Goal: Transaction & Acquisition: Purchase product/service

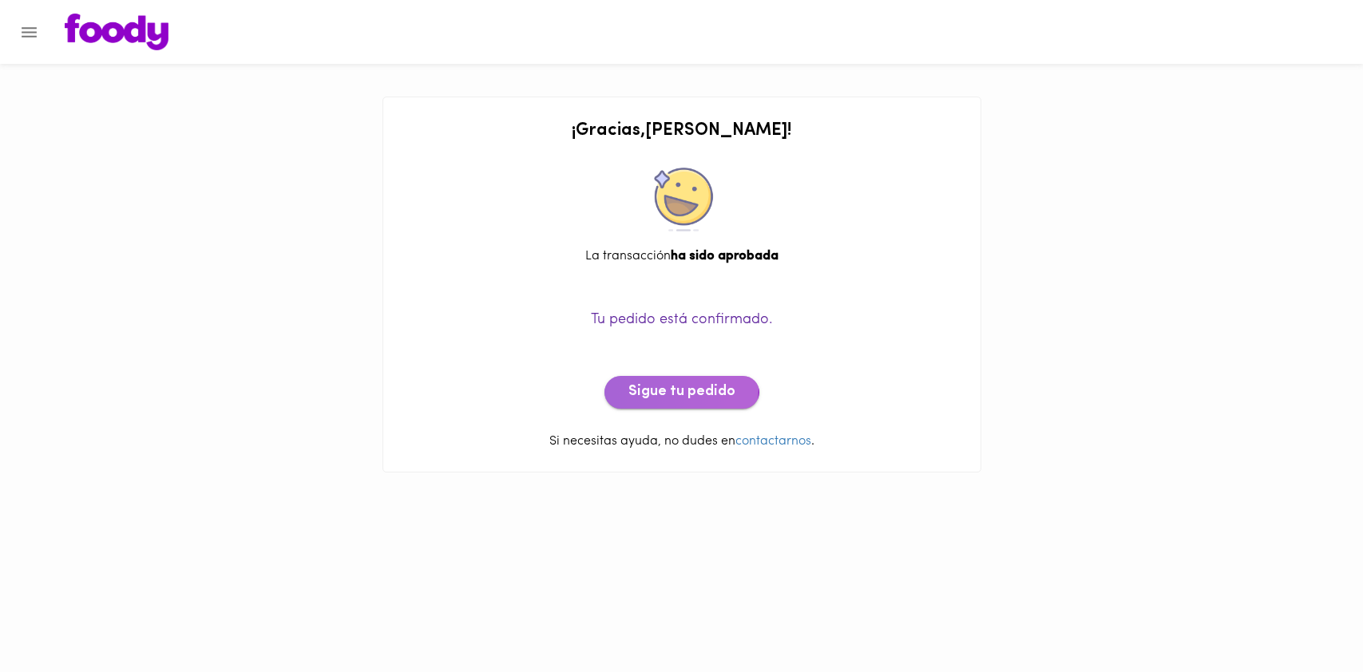
click at [679, 388] on span "Sigue tu pedido" at bounding box center [681, 393] width 107 height 18
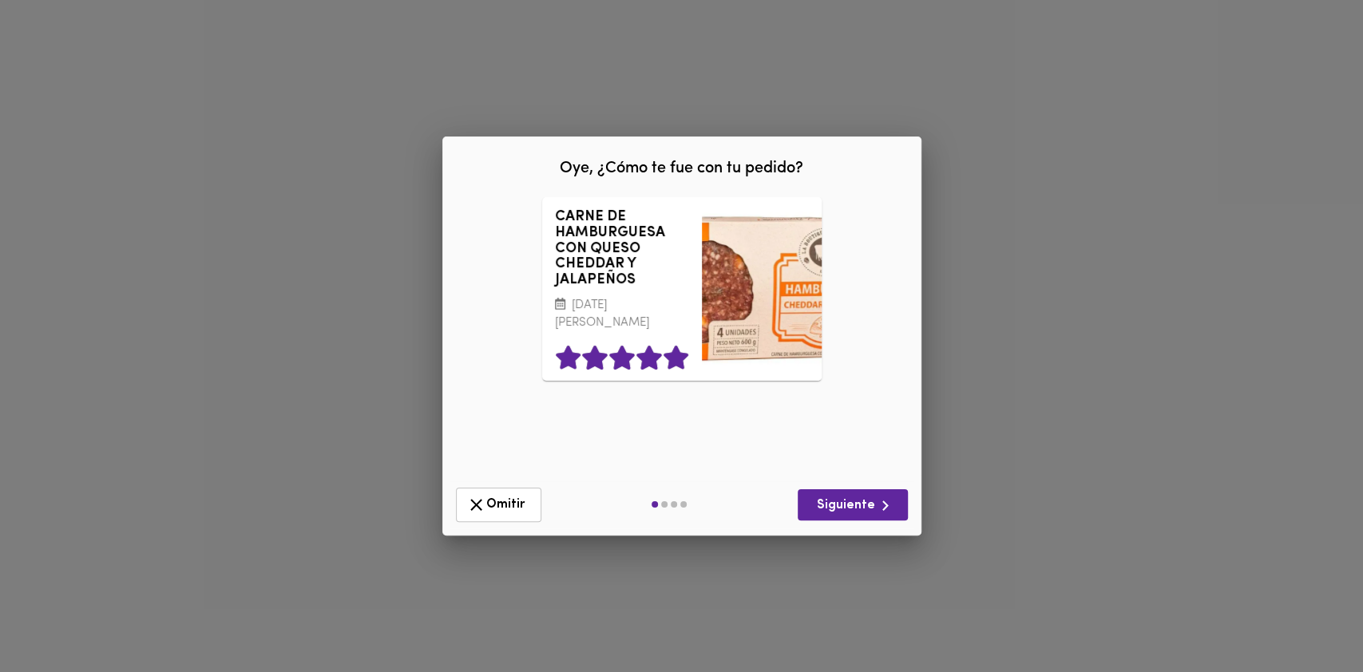
click at [676, 359] on icon at bounding box center [675, 358] width 25 height 24
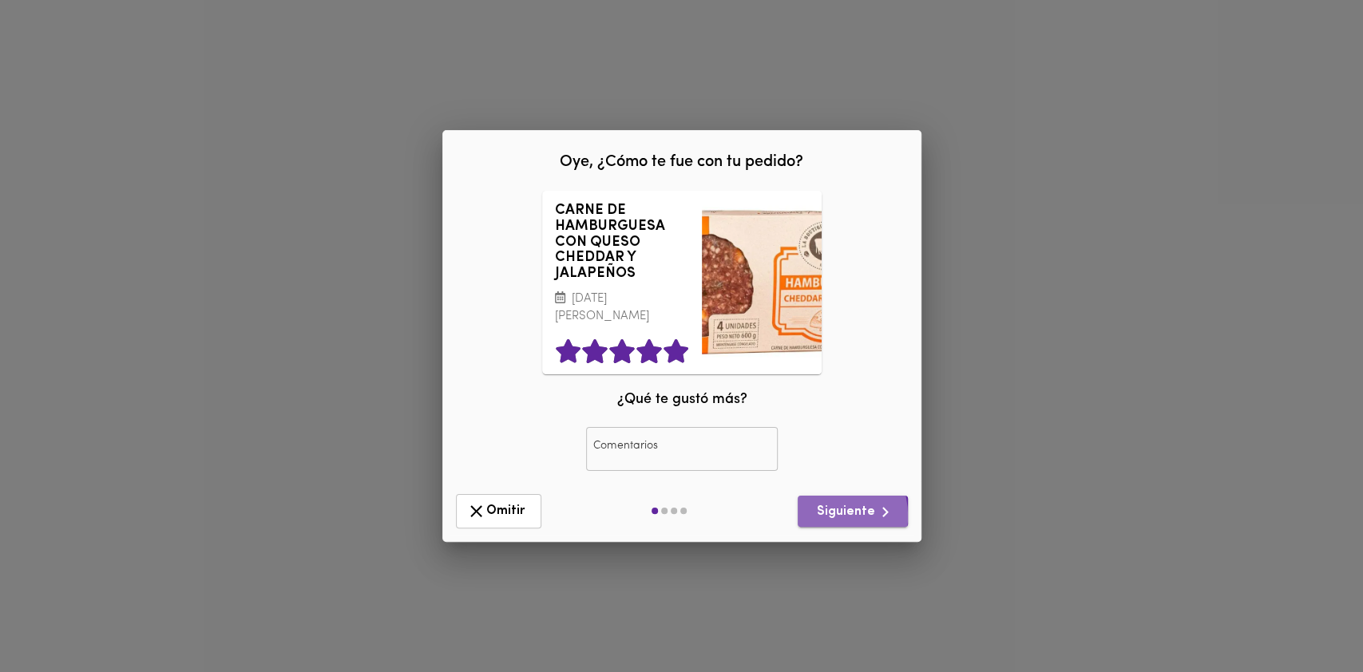
click at [823, 514] on span "Siguiente" at bounding box center [852, 512] width 85 height 20
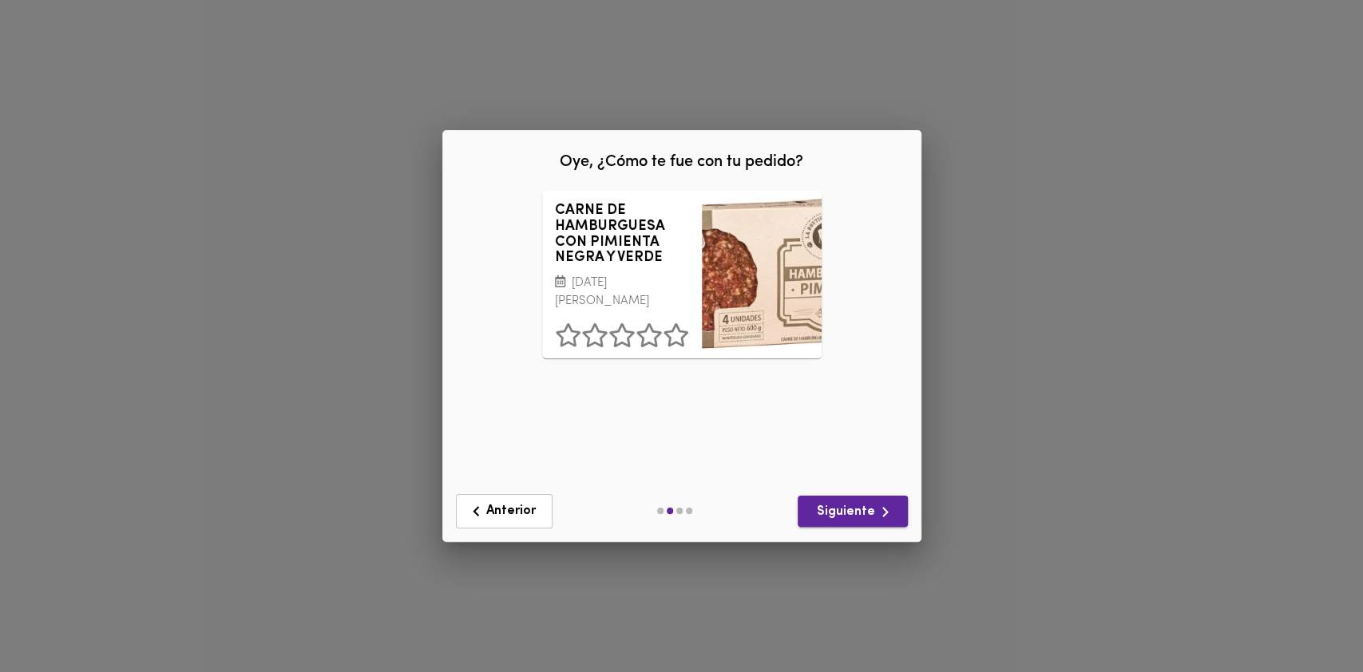
click at [825, 514] on span "Siguiente" at bounding box center [852, 512] width 85 height 20
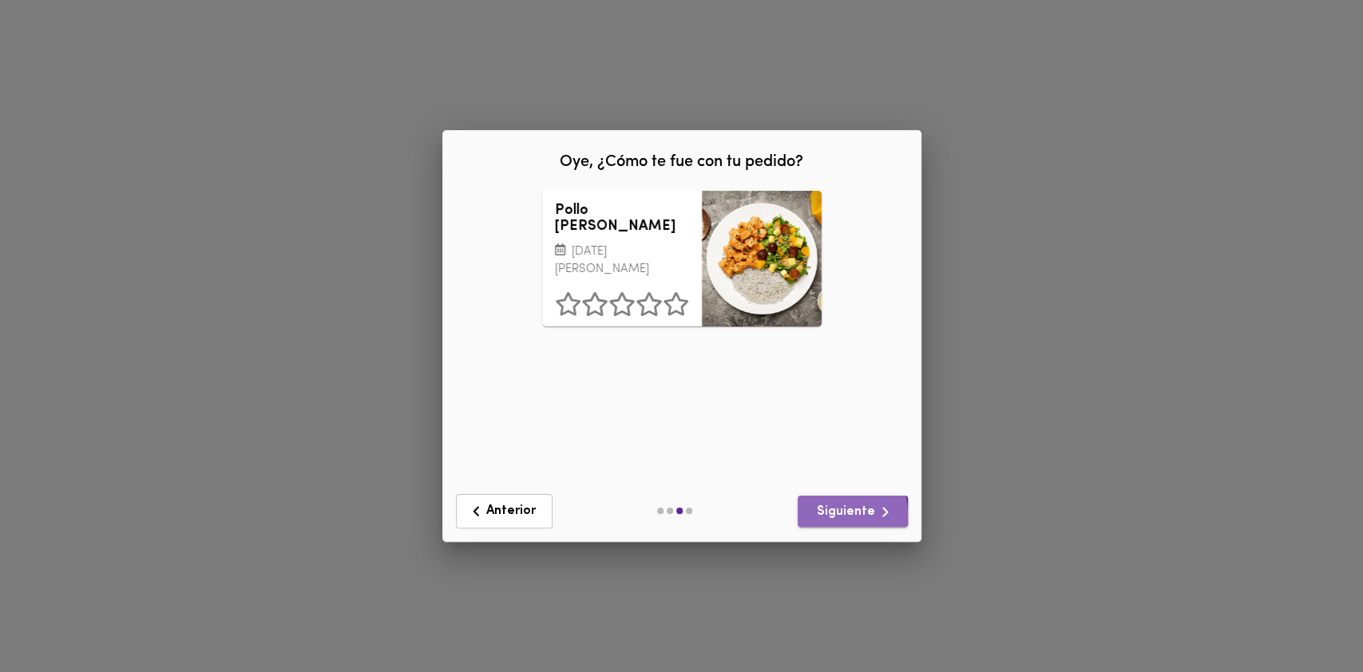
click at [824, 514] on span "Siguiente" at bounding box center [852, 512] width 85 height 20
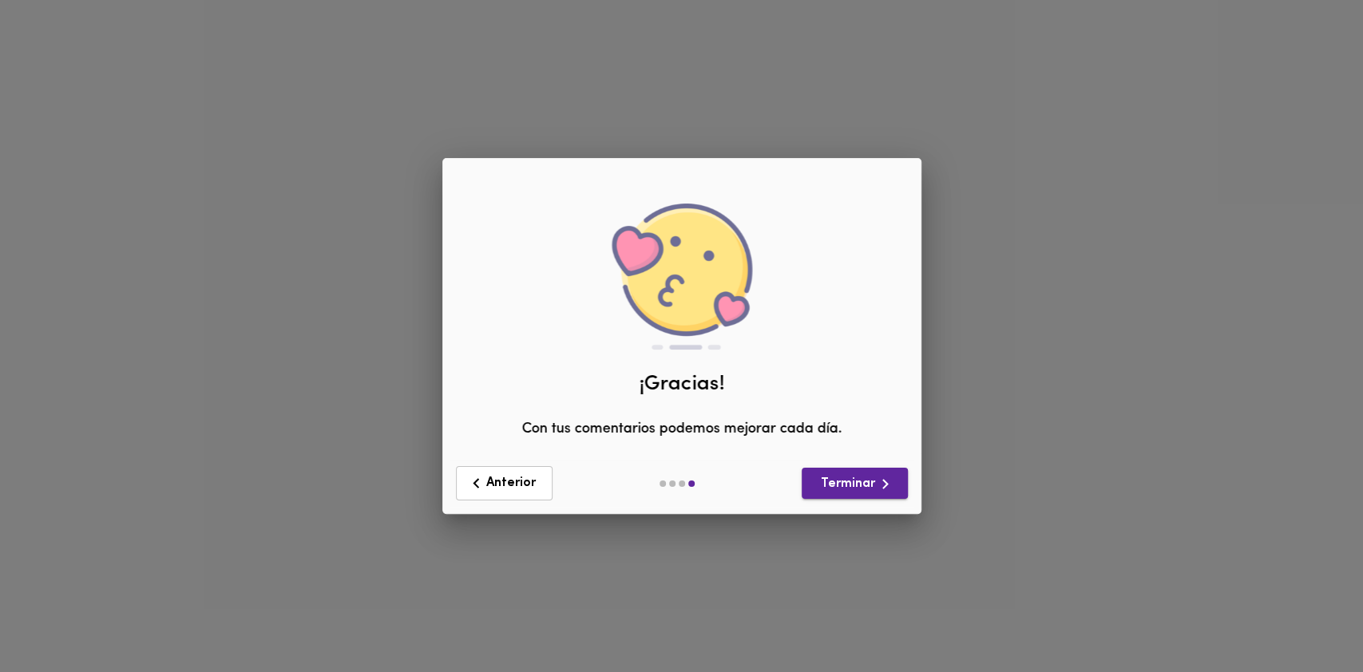
click at [824, 514] on div "Oye, ¿Cómo te fue con tu pedido? CARNE DE HAMBURGUESA CON QUESO CHEDDAR Y JALAP…" at bounding box center [681, 336] width 1363 height 672
click at [841, 484] on span "Terminar" at bounding box center [854, 484] width 81 height 20
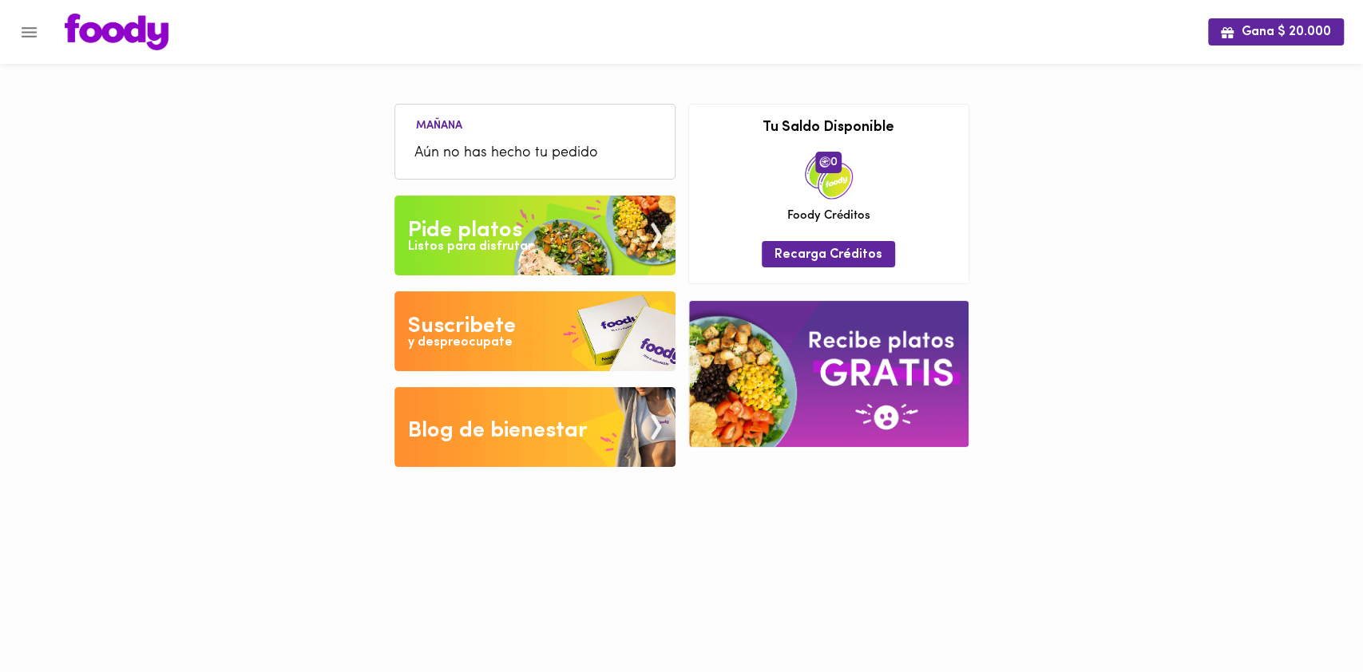
click at [536, 239] on img at bounding box center [534, 236] width 281 height 80
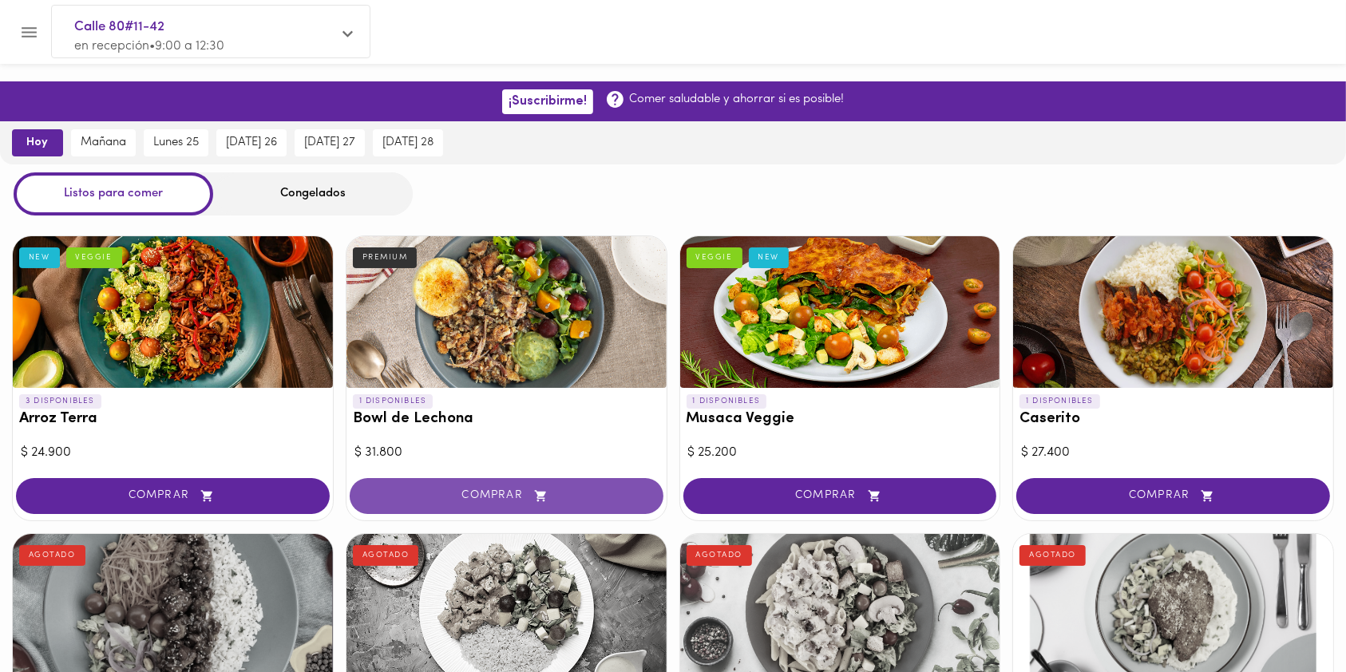
click at [537, 490] on icon "button" at bounding box center [540, 495] width 11 height 11
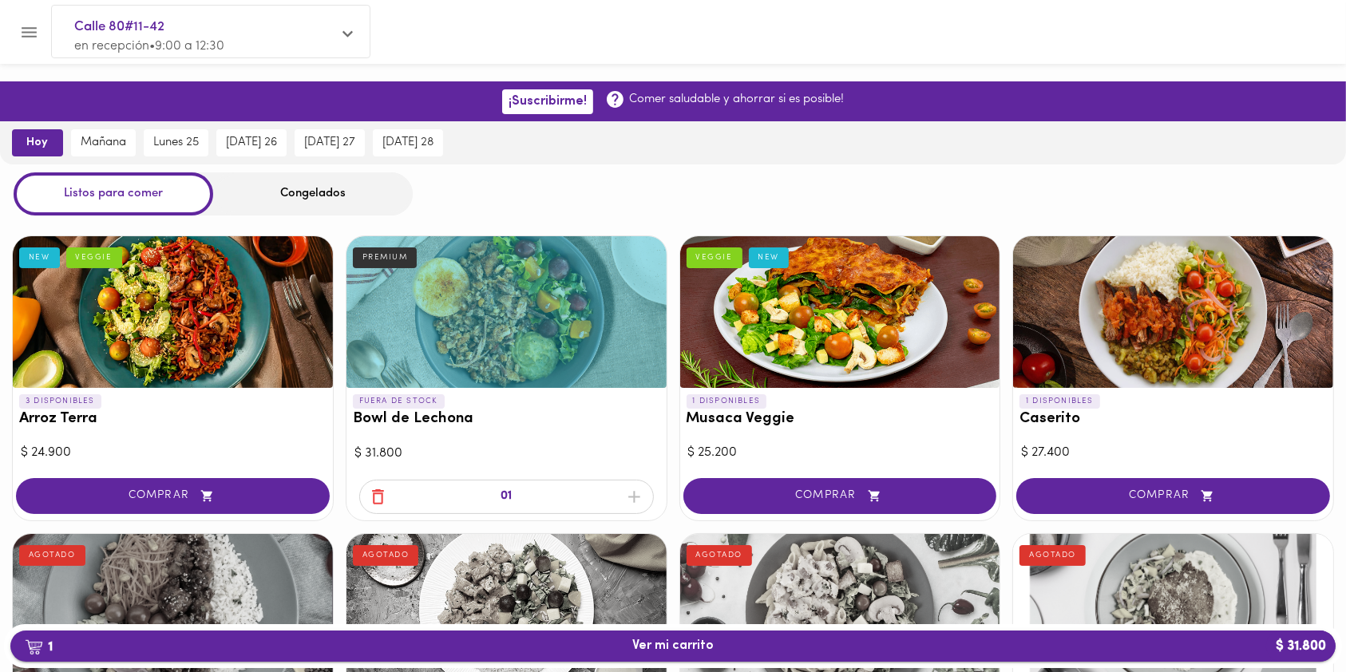
click at [771, 650] on span "1 Ver mi carrito $ 31.800" at bounding box center [673, 646] width 1300 height 15
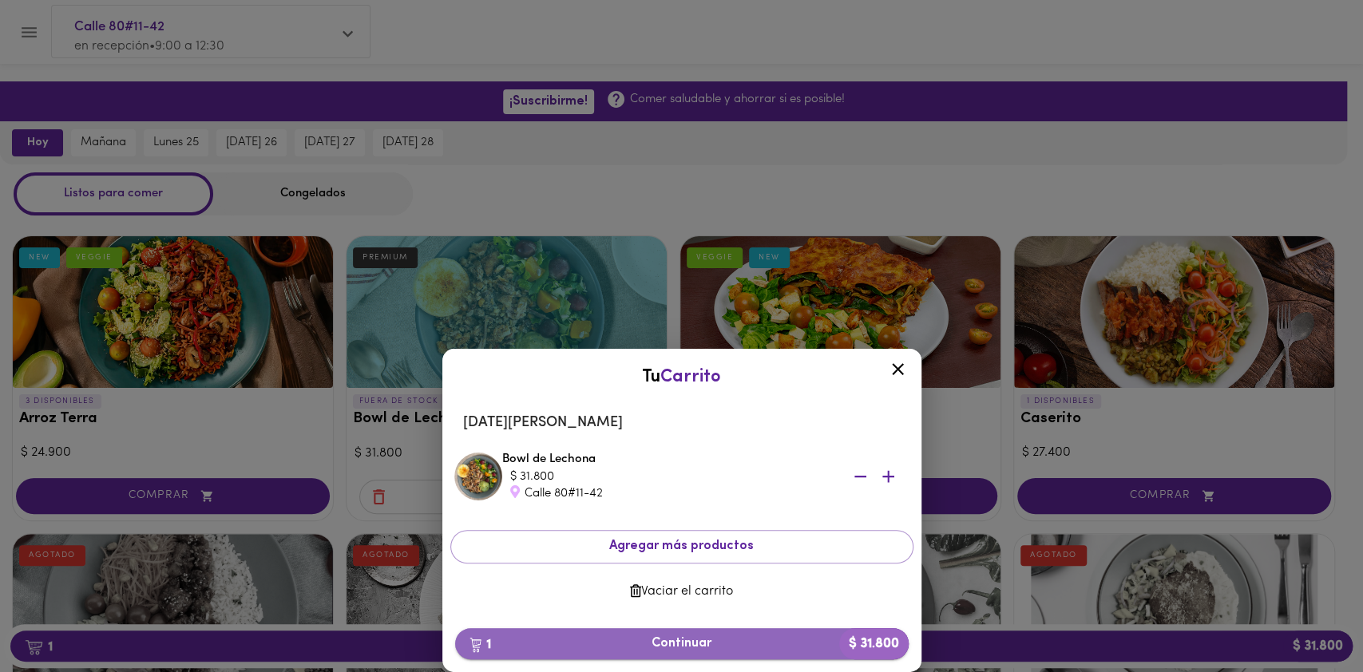
click at [771, 648] on span "1 Continuar $ 31.800" at bounding box center [682, 643] width 428 height 15
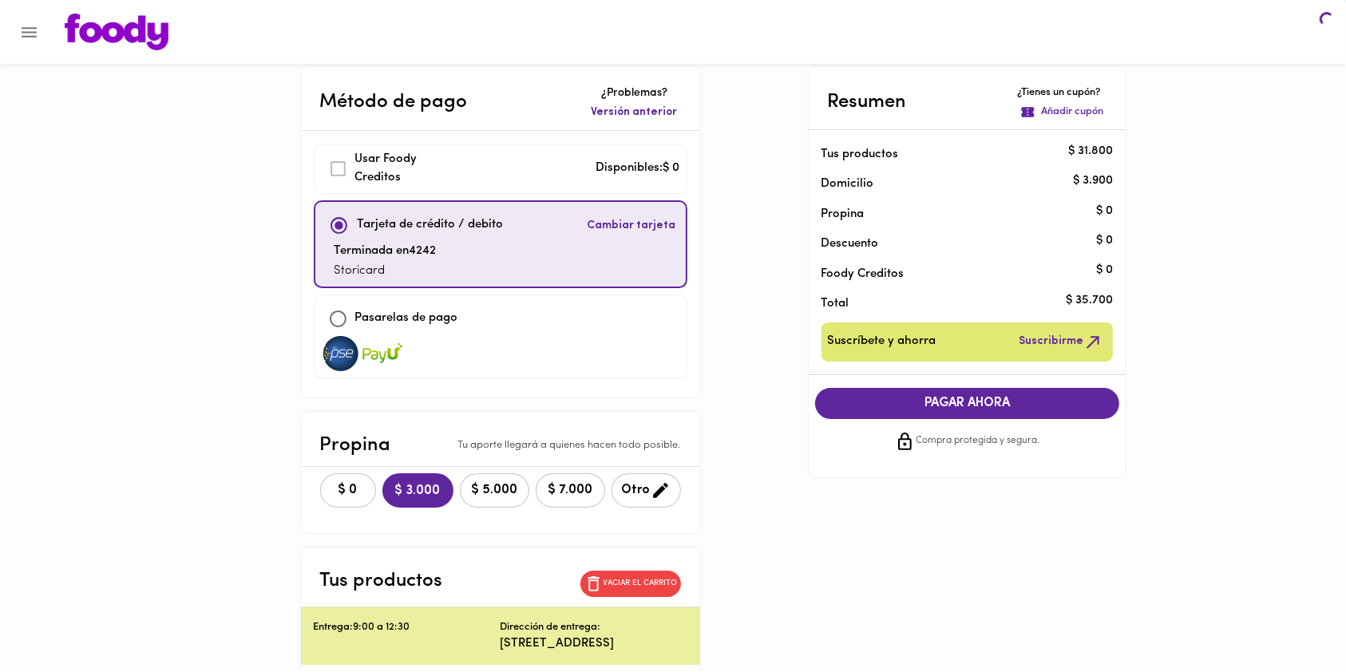
scroll to position [33, 0]
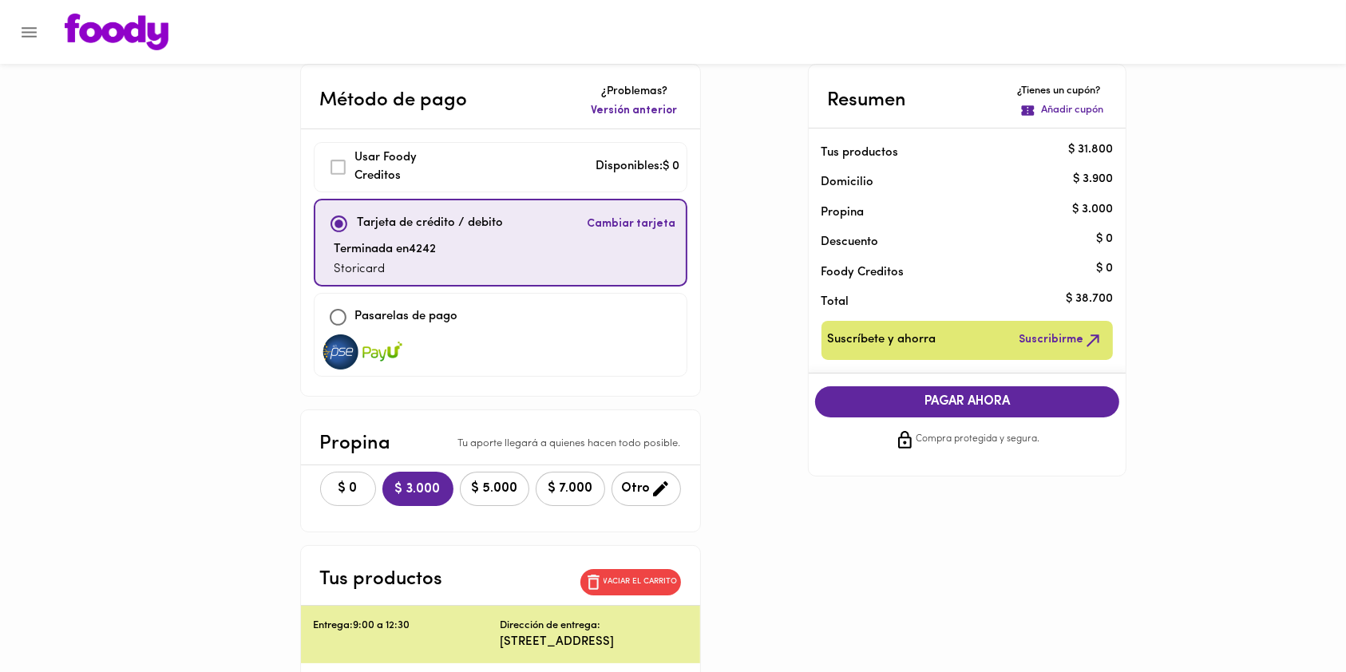
click at [343, 475] on button "$ 0" at bounding box center [348, 489] width 56 height 34
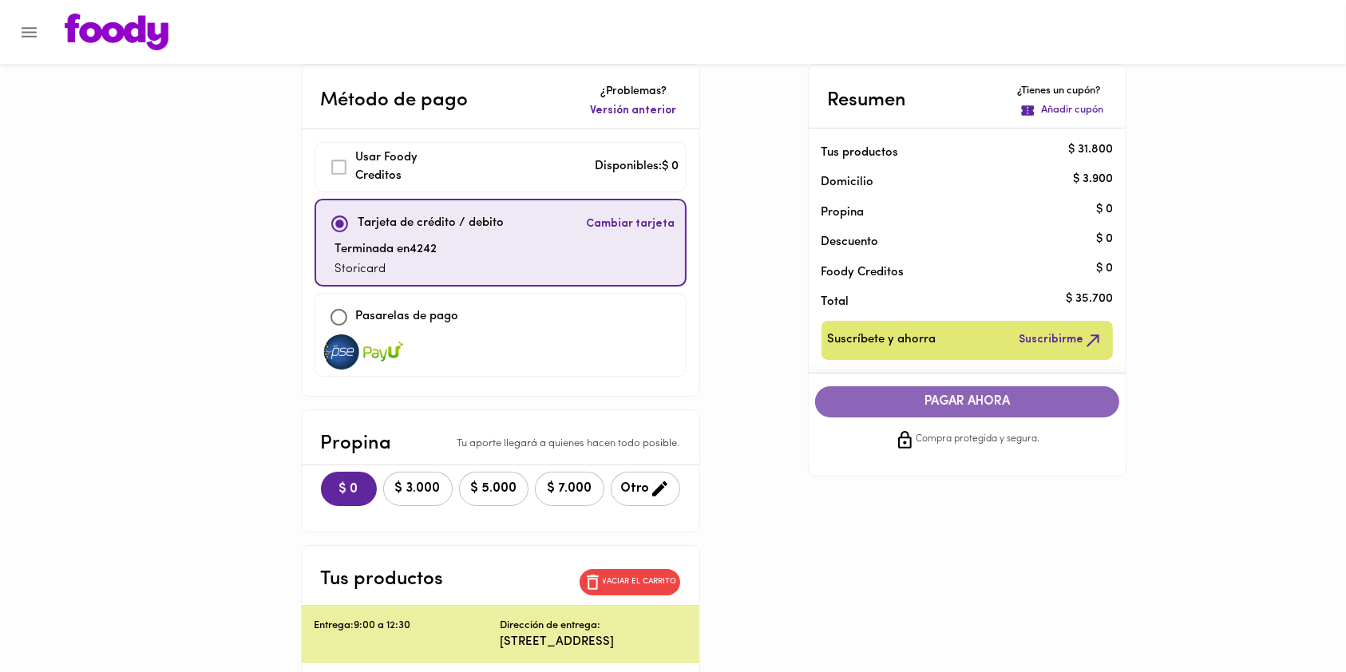
click at [910, 407] on span "PAGAR AHORA" at bounding box center [967, 401] width 273 height 15
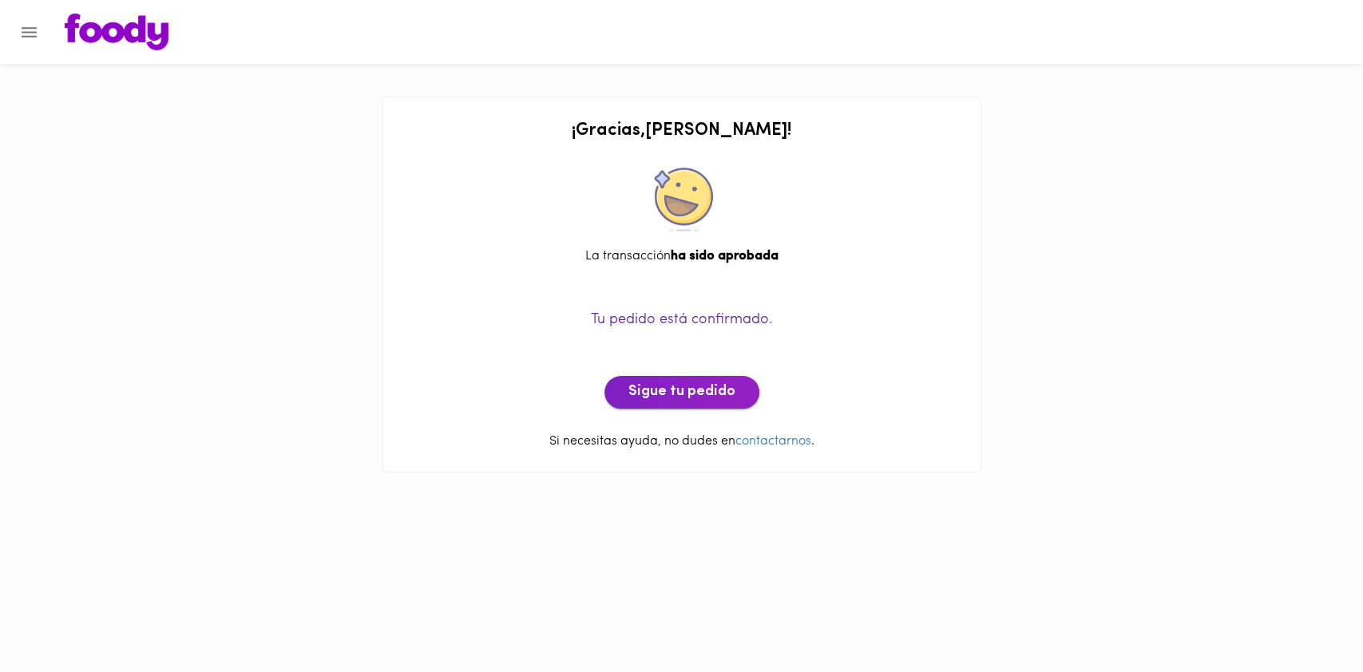
click at [669, 384] on span "Sigue tu pedido" at bounding box center [681, 393] width 107 height 18
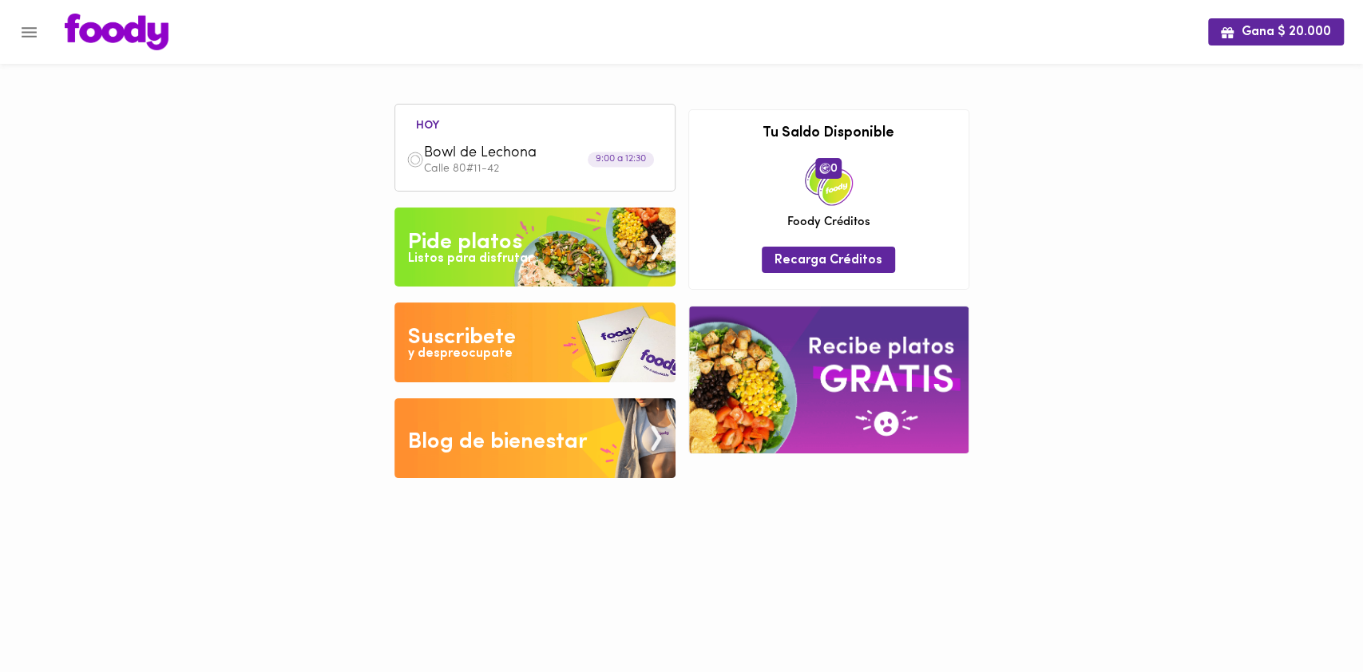
click at [535, 236] on img at bounding box center [534, 248] width 281 height 80
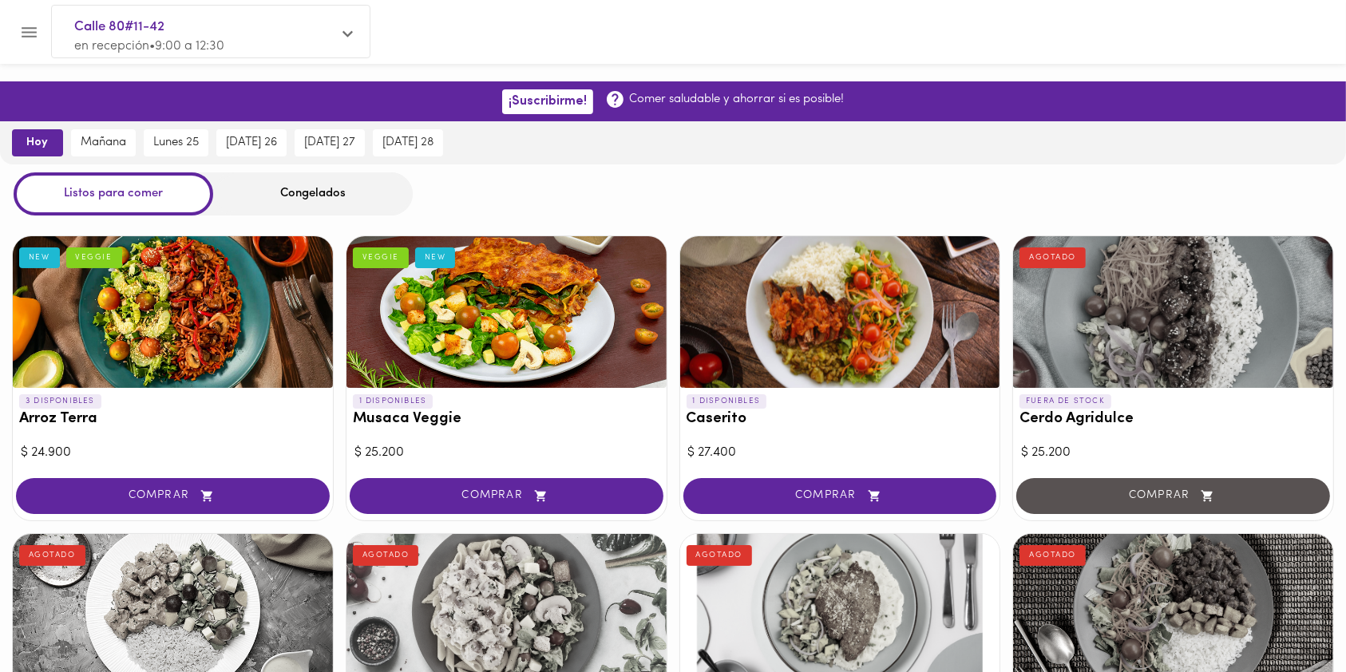
click at [318, 204] on div "Congelados" at bounding box center [313, 193] width 200 height 42
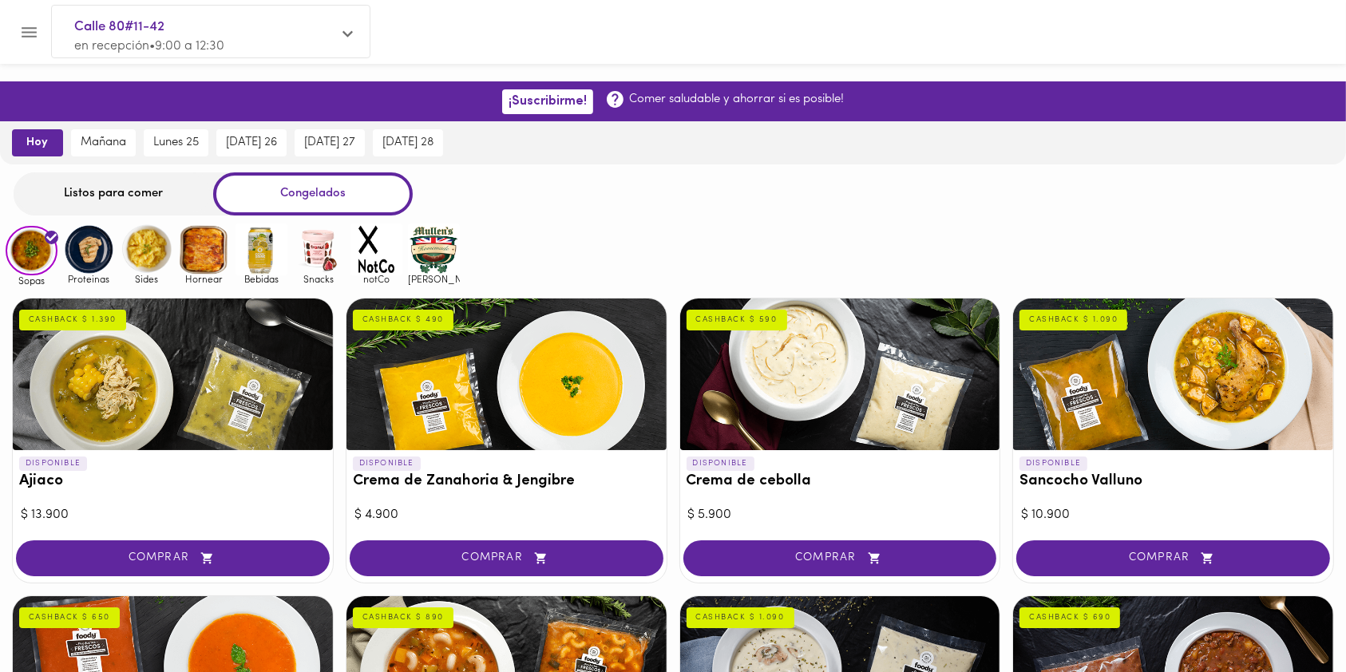
click at [102, 252] on img at bounding box center [89, 250] width 52 height 52
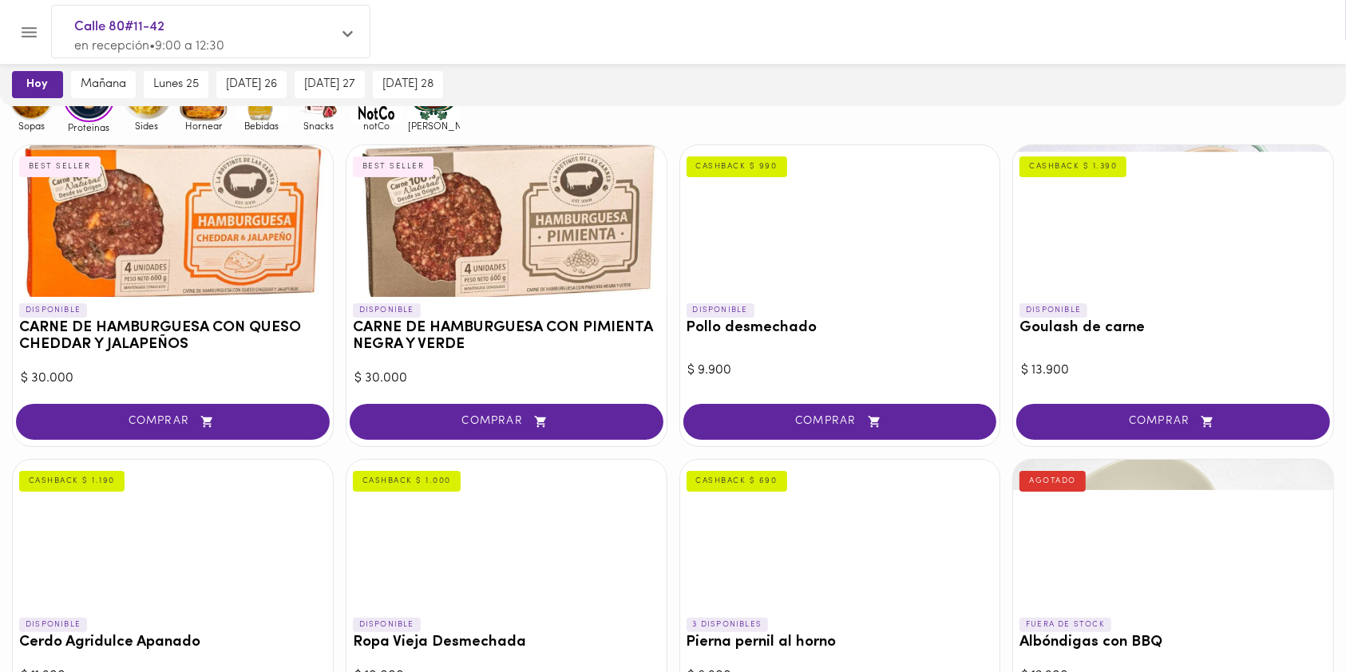
scroll to position [106, 0]
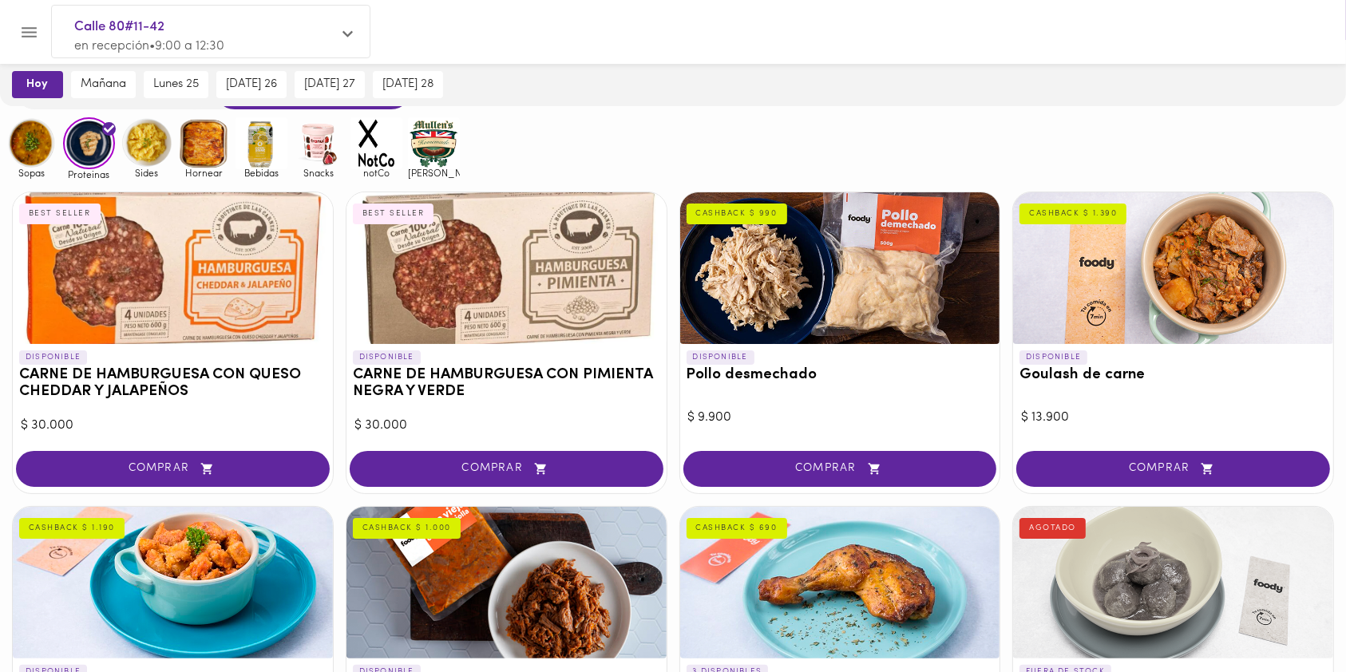
click at [426, 152] on img at bounding box center [434, 143] width 52 height 52
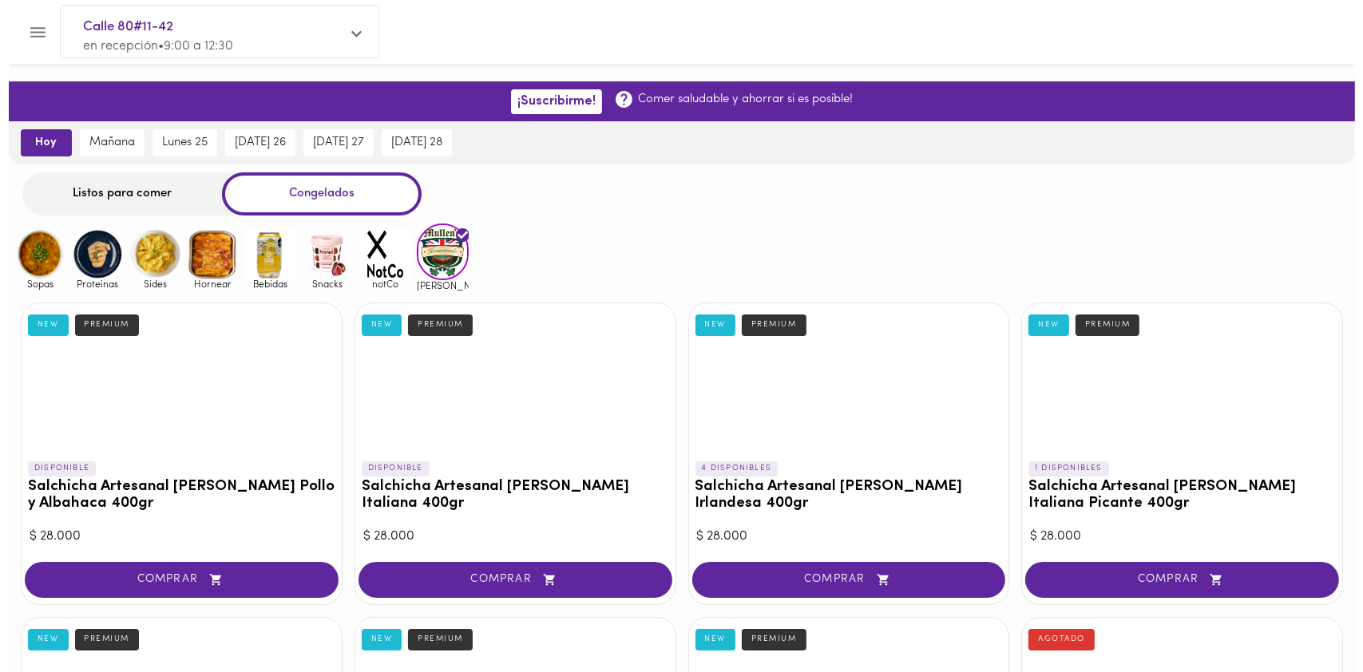
scroll to position [106, 0]
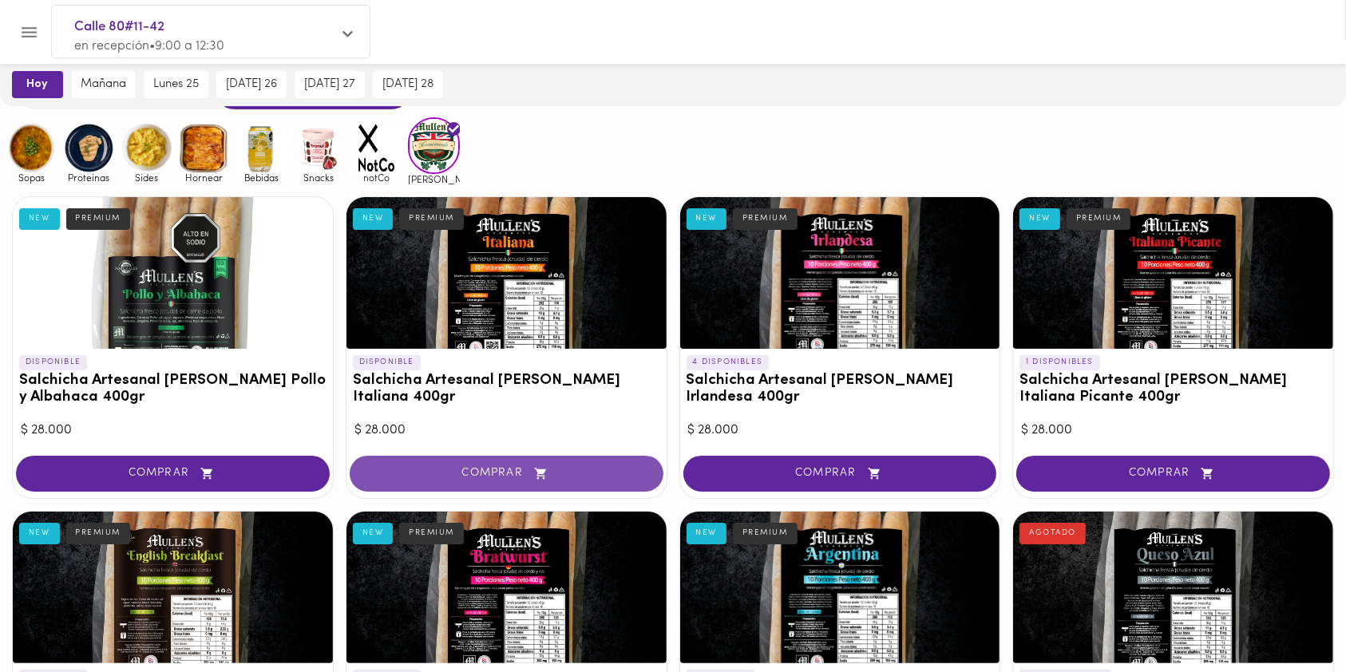
click at [583, 485] on button "COMPRAR" at bounding box center [507, 474] width 314 height 36
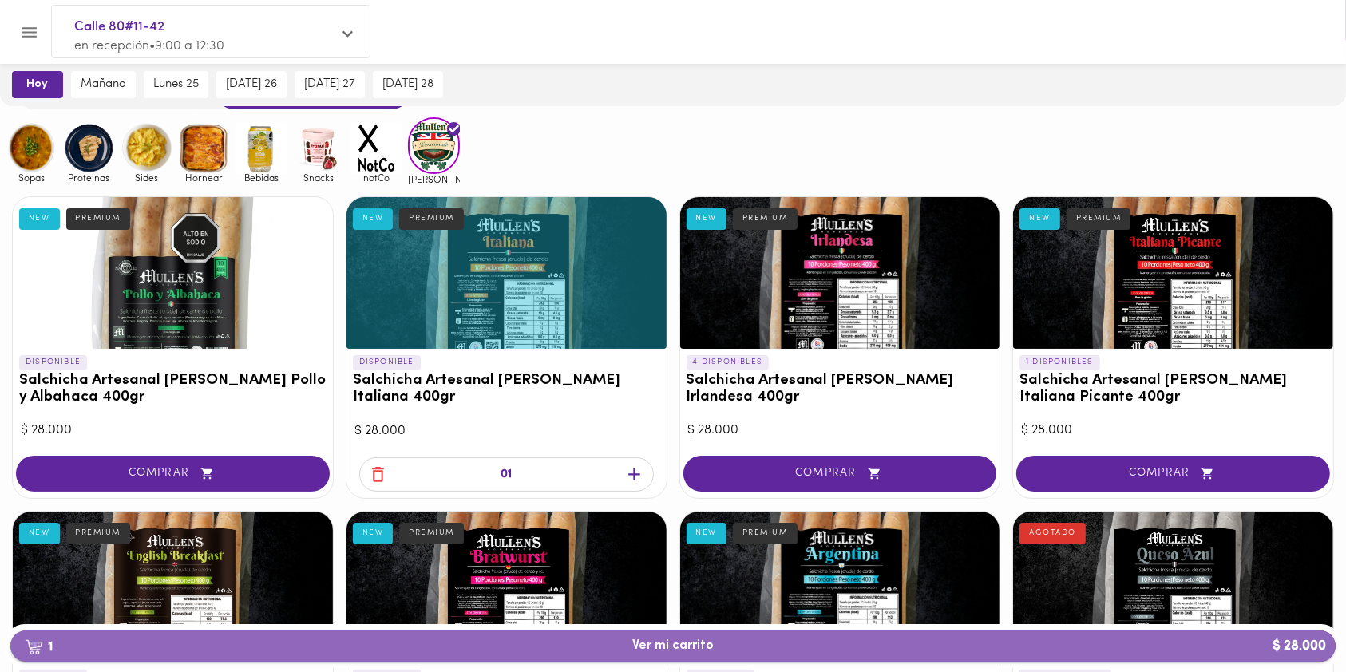
click at [683, 646] on span "1 Ver mi carrito $ 28.000" at bounding box center [672, 646] width 81 height 15
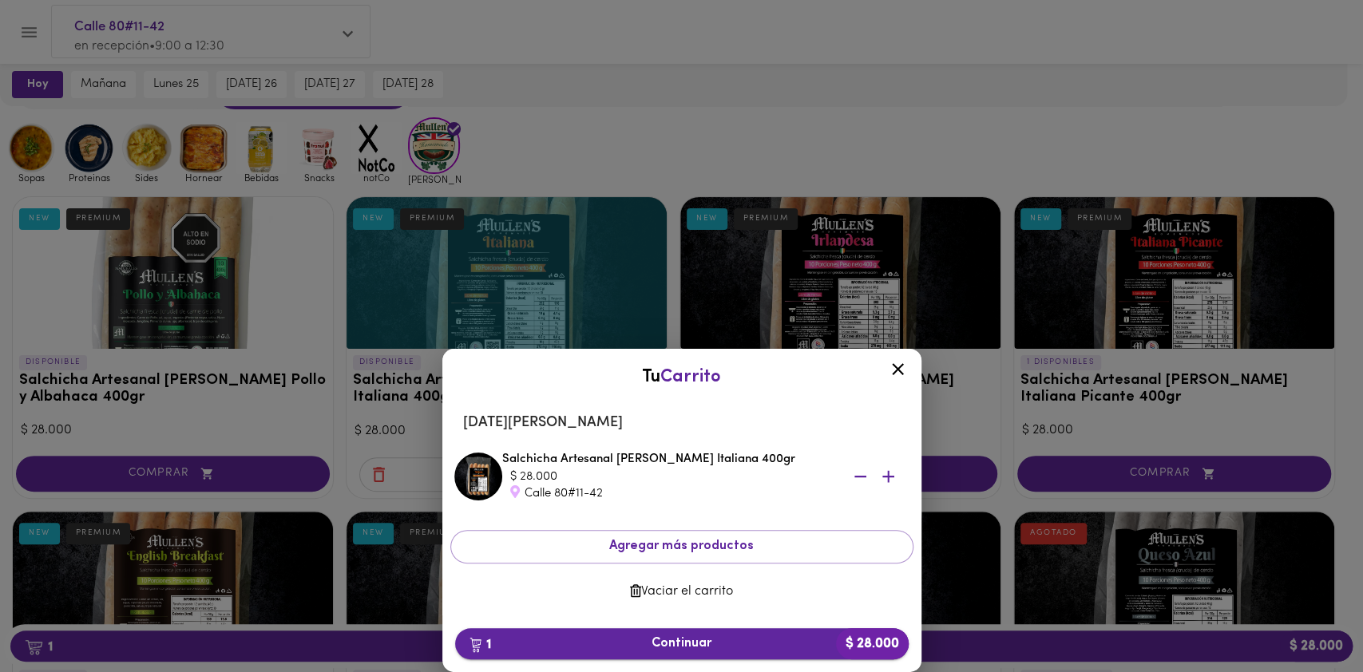
click at [676, 642] on span "1 Continuar $ 28.000" at bounding box center [682, 643] width 428 height 15
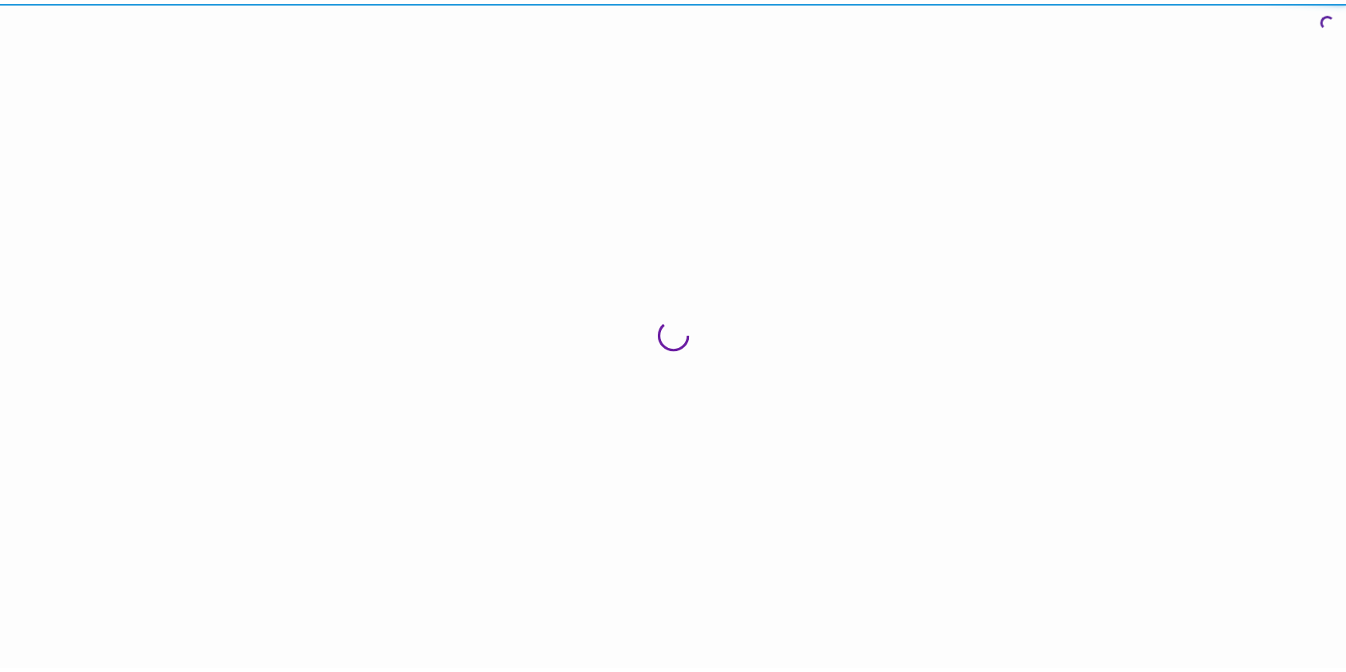
scroll to position [17, 0]
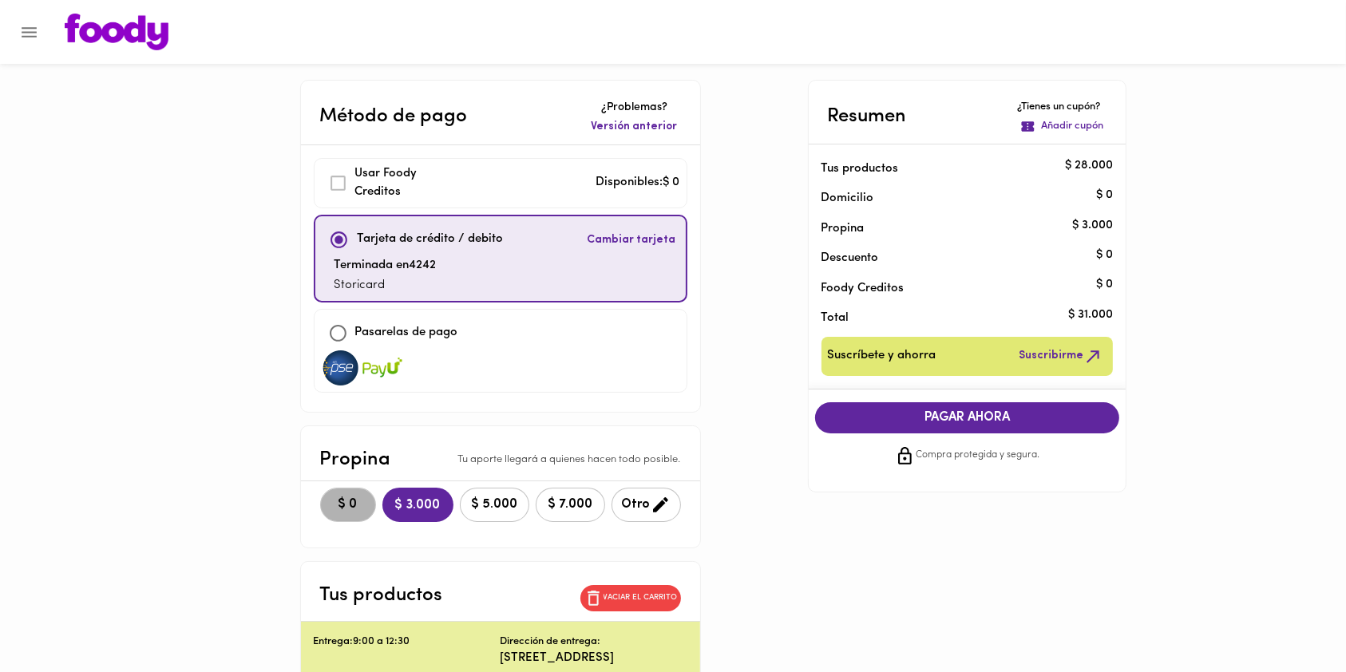
click at [349, 505] on button "$ 0" at bounding box center [348, 505] width 56 height 34
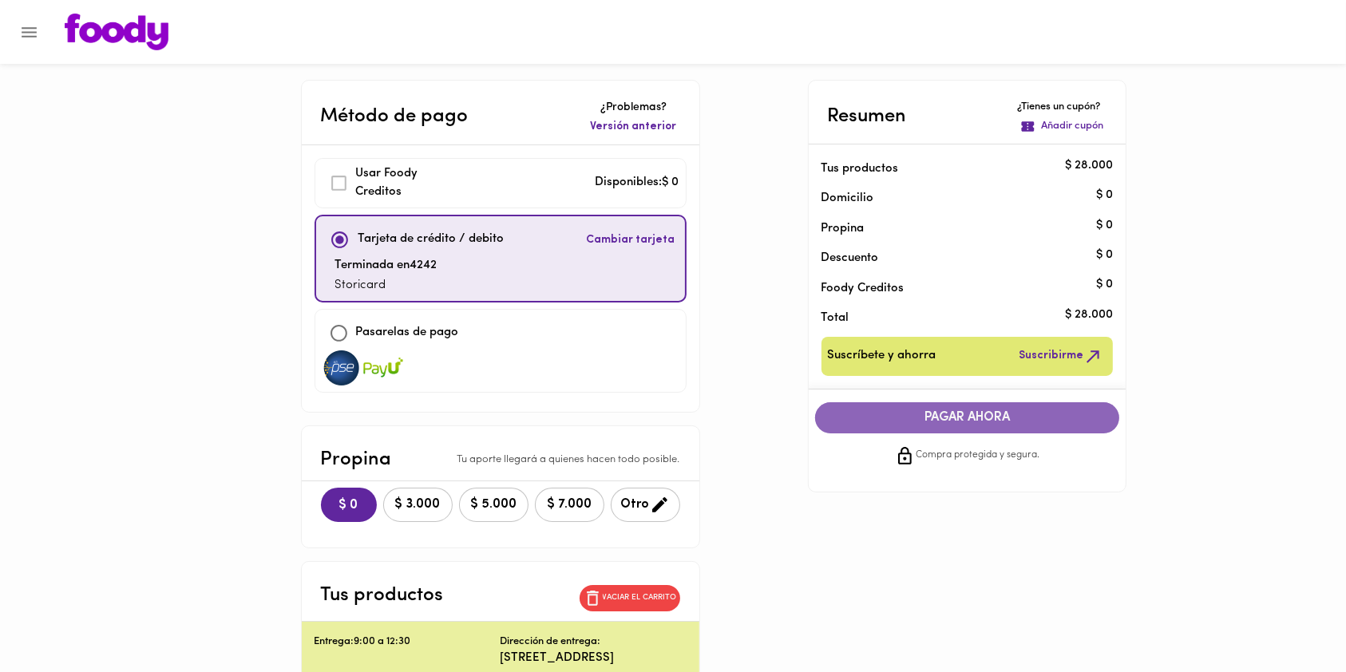
click at [953, 418] on span "PAGAR AHORA" at bounding box center [967, 417] width 273 height 15
